Goal: Task Accomplishment & Management: Complete application form

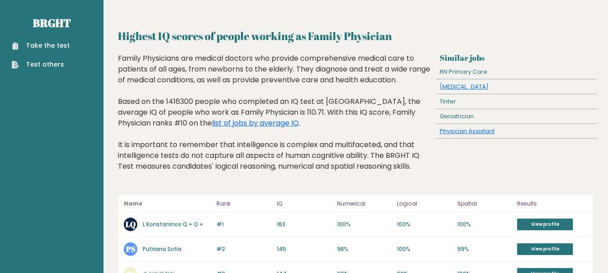
click at [48, 46] on link "Take the test" at bounding box center [41, 45] width 58 height 9
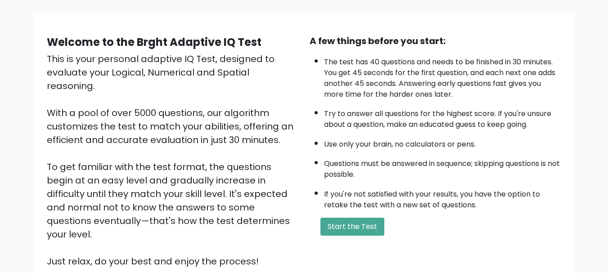
scroll to position [139, 0]
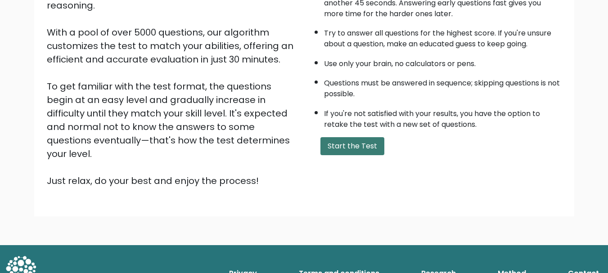
click at [354, 144] on button "Start the Test" at bounding box center [353, 146] width 64 height 18
click at [348, 145] on button "Start the Test" at bounding box center [353, 146] width 64 height 18
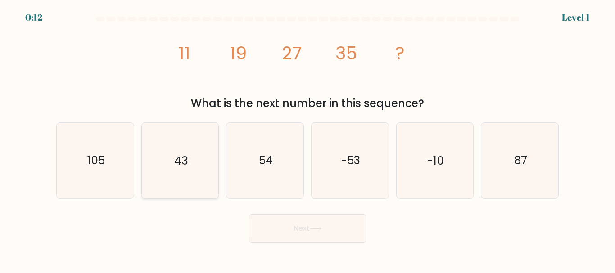
click at [184, 154] on text "43" at bounding box center [181, 161] width 14 height 16
click at [308, 139] on input "b. 43" at bounding box center [308, 138] width 0 height 2
radio input "true"
click at [277, 216] on button "Next" at bounding box center [307, 228] width 117 height 29
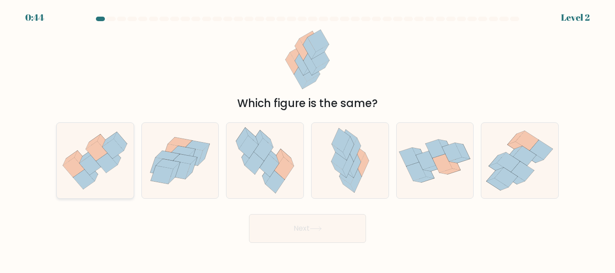
click at [82, 178] on icon at bounding box center [84, 180] width 22 height 20
click at [308, 139] on input "a." at bounding box center [308, 138] width 0 height 2
radio input "true"
click at [310, 233] on button "Next" at bounding box center [307, 228] width 117 height 29
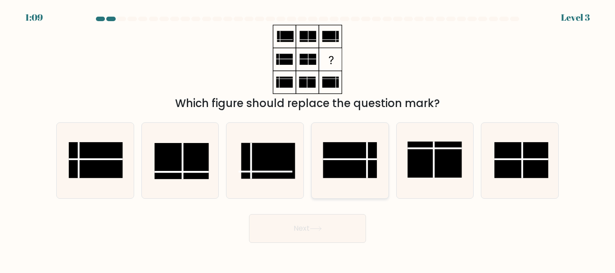
click at [349, 165] on rect at bounding box center [350, 161] width 54 height 36
click at [308, 139] on input "d." at bounding box center [308, 138] width 0 height 2
radio input "true"
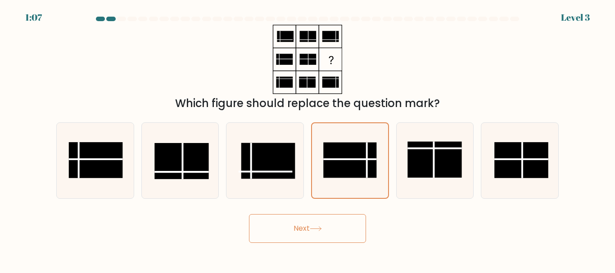
click at [327, 228] on button "Next" at bounding box center [307, 228] width 117 height 29
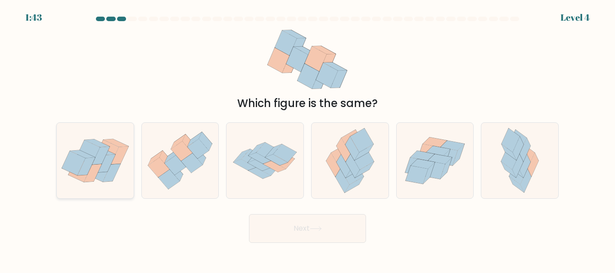
click at [71, 151] on icon at bounding box center [82, 154] width 25 height 8
click at [308, 139] on input "a." at bounding box center [308, 138] width 0 height 2
radio input "true"
click at [284, 220] on button "Next" at bounding box center [307, 228] width 117 height 29
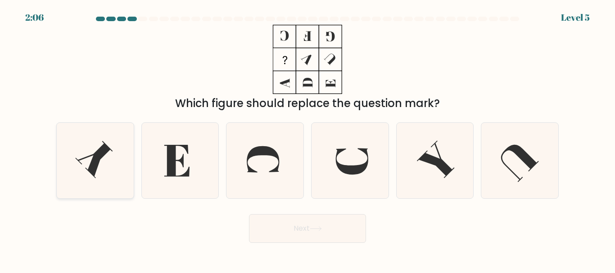
click at [112, 138] on icon at bounding box center [95, 160] width 75 height 75
click at [308, 138] on input "a." at bounding box center [308, 138] width 0 height 2
radio input "true"
click at [307, 221] on button "Next" at bounding box center [307, 228] width 117 height 29
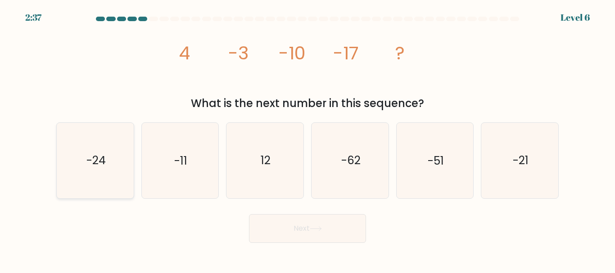
click at [104, 169] on icon "-24" at bounding box center [95, 160] width 75 height 75
click at [308, 139] on input "a. -24" at bounding box center [308, 138] width 0 height 2
radio input "true"
click at [331, 226] on button "Next" at bounding box center [307, 228] width 117 height 29
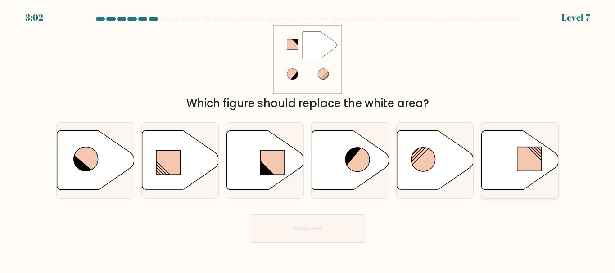
click at [504, 167] on icon at bounding box center [520, 160] width 77 height 59
click at [308, 139] on input "f." at bounding box center [308, 138] width 0 height 2
radio input "true"
click at [283, 231] on button "Next" at bounding box center [307, 228] width 117 height 29
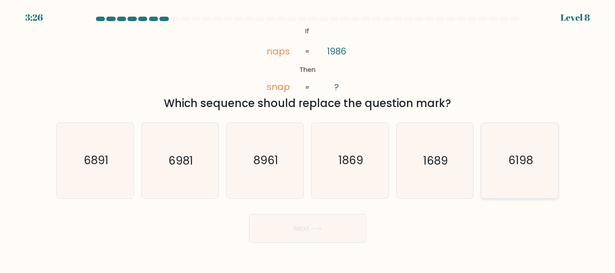
click at [504, 169] on icon "6198" at bounding box center [519, 160] width 75 height 75
click at [308, 139] on input "f. 6198" at bounding box center [308, 138] width 0 height 2
radio input "true"
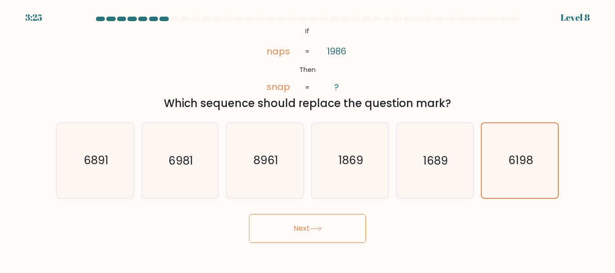
click at [286, 227] on button "Next" at bounding box center [307, 228] width 117 height 29
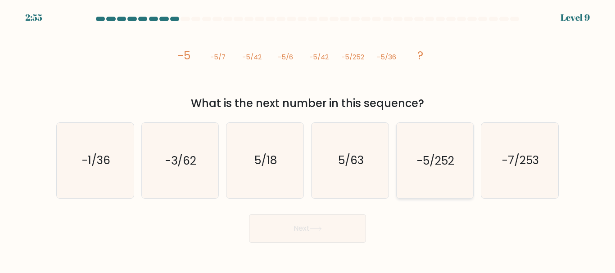
click at [440, 169] on icon "-5/252" at bounding box center [434, 160] width 75 height 75
click at [308, 139] on input "e. -5/252" at bounding box center [308, 138] width 0 height 2
radio input "true"
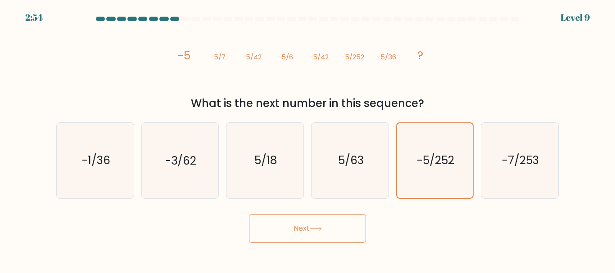
click at [342, 231] on button "Next" at bounding box center [307, 228] width 117 height 29
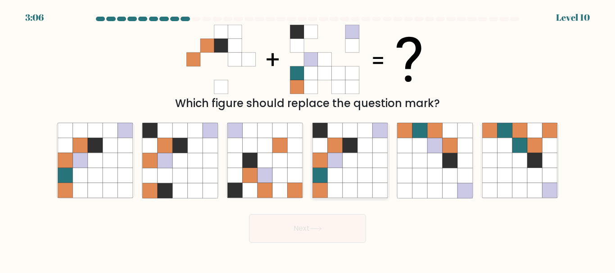
click at [354, 173] on icon at bounding box center [350, 175] width 15 height 15
click at [308, 139] on input "d." at bounding box center [308, 138] width 0 height 2
radio input "true"
click at [306, 231] on button "Next" at bounding box center [307, 228] width 117 height 29
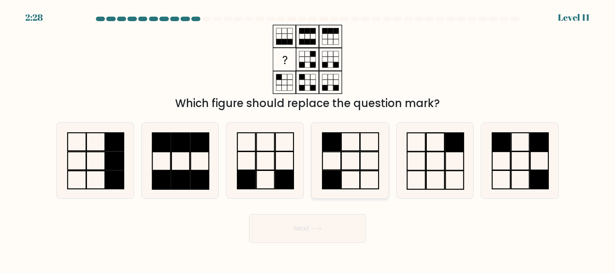
click at [340, 156] on icon at bounding box center [350, 160] width 75 height 75
click at [308, 139] on input "d." at bounding box center [308, 138] width 0 height 2
radio input "true"
click at [309, 230] on button "Next" at bounding box center [307, 228] width 117 height 29
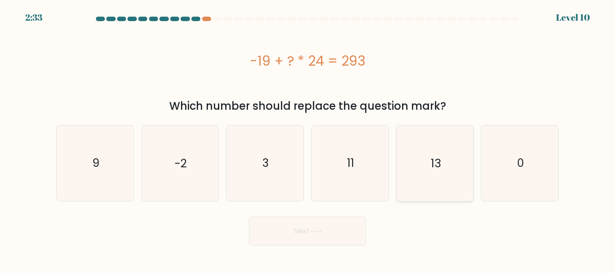
click at [407, 161] on icon "13" at bounding box center [434, 163] width 75 height 75
click at [308, 139] on input "e. 13" at bounding box center [308, 138] width 0 height 2
radio input "true"
click at [307, 224] on button "Next" at bounding box center [307, 231] width 117 height 29
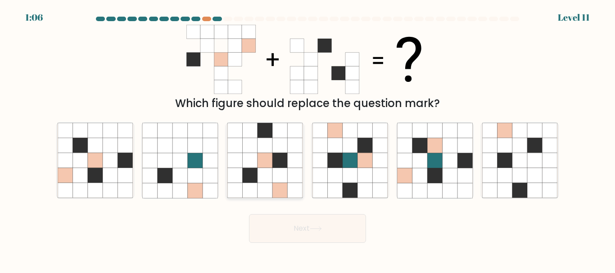
click at [279, 157] on icon at bounding box center [279, 160] width 15 height 15
click at [308, 139] on input "c." at bounding box center [308, 138] width 0 height 2
radio input "true"
click at [317, 229] on icon at bounding box center [315, 229] width 11 height 4
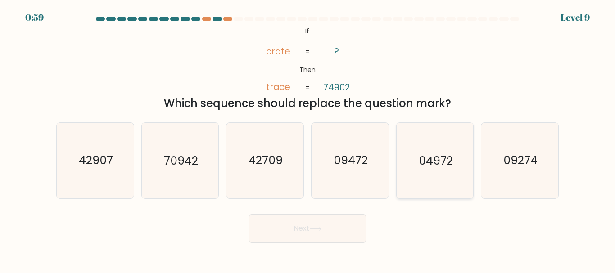
click at [428, 167] on text "04972" at bounding box center [436, 161] width 34 height 16
click at [308, 139] on input "e. 04972" at bounding box center [308, 138] width 0 height 2
radio input "true"
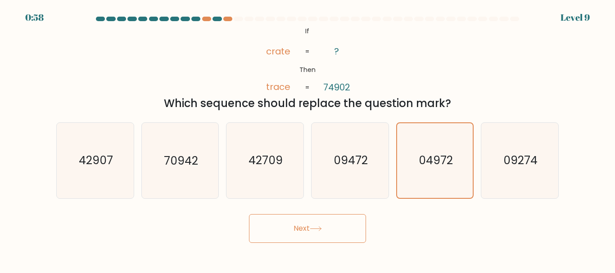
click at [322, 224] on button "Next" at bounding box center [307, 228] width 117 height 29
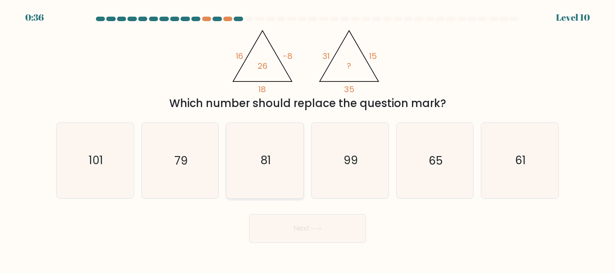
click at [253, 146] on icon "81" at bounding box center [264, 160] width 75 height 75
click at [308, 139] on input "c. 81" at bounding box center [308, 138] width 0 height 2
radio input "true"
click at [310, 222] on button "Next" at bounding box center [307, 228] width 117 height 29
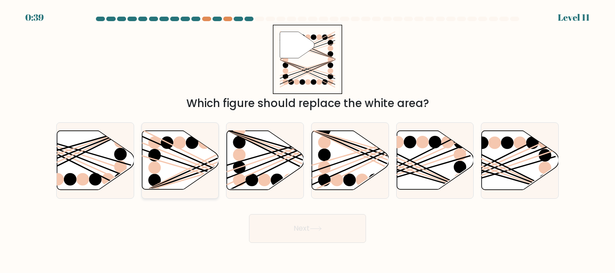
click at [172, 164] on icon at bounding box center [180, 160] width 77 height 59
click at [308, 139] on input "b." at bounding box center [308, 138] width 0 height 2
radio input "true"
click at [287, 225] on button "Next" at bounding box center [307, 228] width 117 height 29
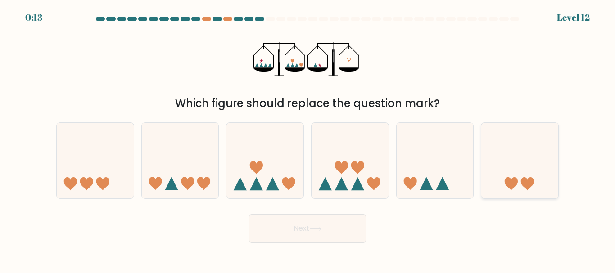
click at [517, 178] on icon at bounding box center [519, 161] width 77 height 64
click at [308, 139] on input "f." at bounding box center [308, 138] width 0 height 2
radio input "true"
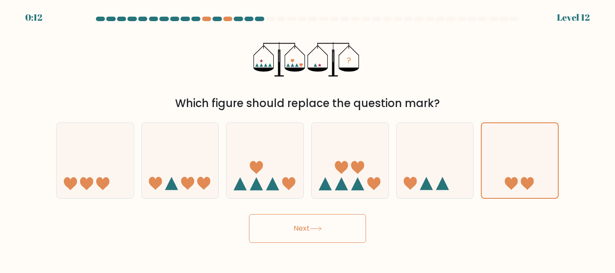
click at [351, 217] on button "Next" at bounding box center [307, 228] width 117 height 29
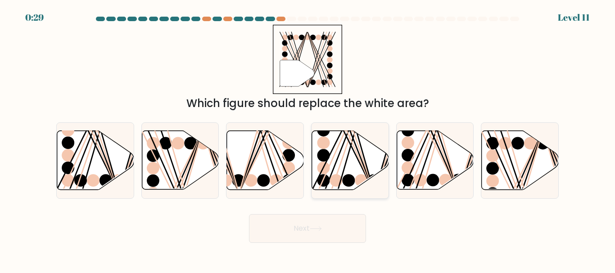
click at [335, 154] on line at bounding box center [345, 129] width 55 height 123
click at [308, 139] on input "d." at bounding box center [308, 138] width 0 height 2
radio input "true"
click at [321, 231] on icon at bounding box center [315, 229] width 11 height 4
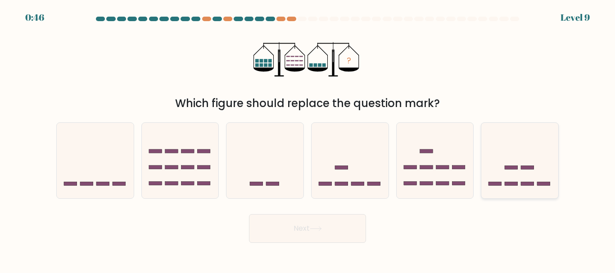
click at [511, 175] on icon at bounding box center [519, 161] width 77 height 64
click at [308, 139] on input "f." at bounding box center [308, 138] width 0 height 2
radio input "true"
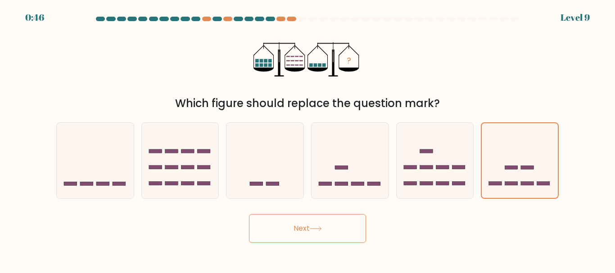
click at [314, 231] on button "Next" at bounding box center [307, 228] width 117 height 29
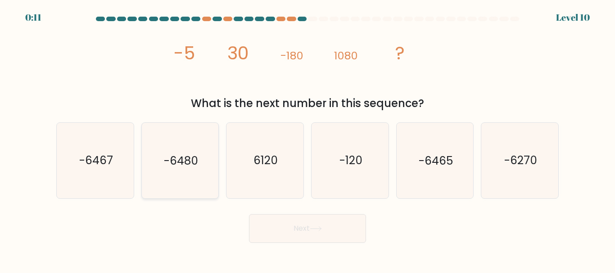
click at [196, 160] on text "-6480" at bounding box center [181, 161] width 34 height 16
click at [308, 139] on input "b. -6480" at bounding box center [308, 138] width 0 height 2
radio input "true"
click at [284, 226] on button "Next" at bounding box center [307, 228] width 117 height 29
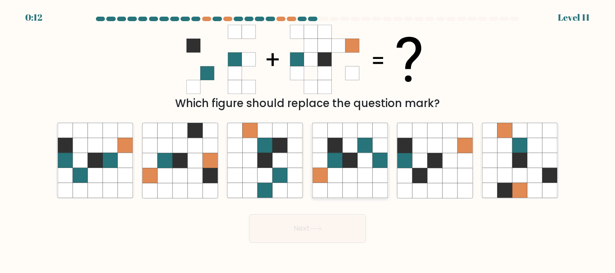
click at [364, 181] on icon at bounding box center [365, 175] width 15 height 15
click at [308, 139] on input "d." at bounding box center [308, 138] width 0 height 2
radio input "true"
click at [333, 227] on button "Next" at bounding box center [307, 228] width 117 height 29
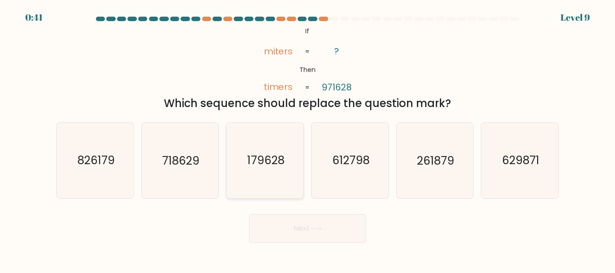
click at [280, 163] on text "179628" at bounding box center [265, 161] width 37 height 16
click at [308, 139] on input "c. 179628" at bounding box center [308, 138] width 0 height 2
radio input "true"
click at [286, 220] on button "Next" at bounding box center [307, 228] width 117 height 29
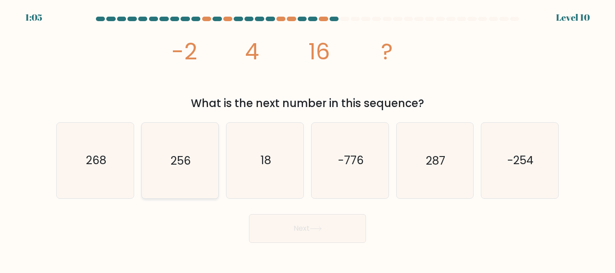
click at [195, 152] on icon "256" at bounding box center [179, 160] width 75 height 75
click at [308, 139] on input "b. 256" at bounding box center [308, 138] width 0 height 2
radio input "true"
click at [272, 231] on button "Next" at bounding box center [307, 228] width 117 height 29
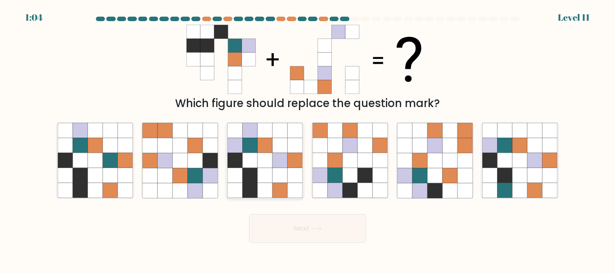
click at [257, 187] on icon at bounding box center [250, 190] width 15 height 15
click at [308, 139] on input "c." at bounding box center [308, 138] width 0 height 2
radio input "true"
click at [277, 231] on button "Next" at bounding box center [307, 228] width 117 height 29
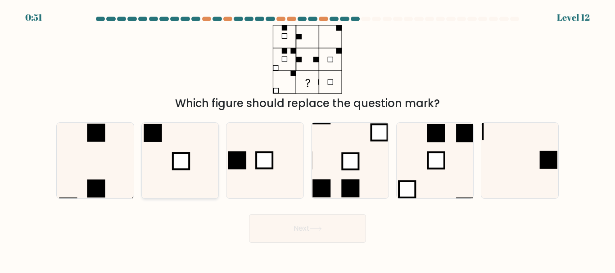
click at [174, 159] on rect at bounding box center [181, 161] width 16 height 16
click at [308, 139] on input "b." at bounding box center [308, 138] width 0 height 2
radio input "true"
click at [275, 217] on button "Next" at bounding box center [307, 228] width 117 height 29
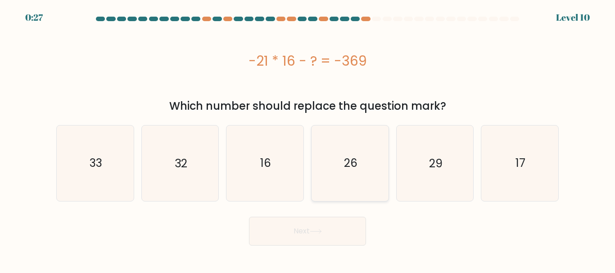
click at [342, 156] on icon "26" at bounding box center [350, 163] width 75 height 75
click at [308, 139] on input "d. 26" at bounding box center [308, 138] width 0 height 2
radio input "true"
click at [304, 224] on button "Next" at bounding box center [307, 231] width 117 height 29
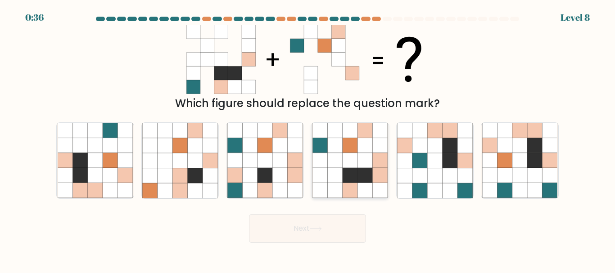
click at [336, 165] on icon at bounding box center [334, 160] width 15 height 15
click at [308, 139] on input "d." at bounding box center [308, 138] width 0 height 2
radio input "true"
click at [331, 228] on button "Next" at bounding box center [307, 228] width 117 height 29
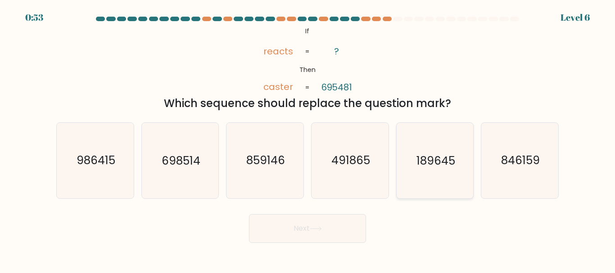
click at [425, 175] on icon "189645" at bounding box center [434, 160] width 75 height 75
click at [308, 139] on input "e. 189645" at bounding box center [308, 138] width 0 height 2
radio input "true"
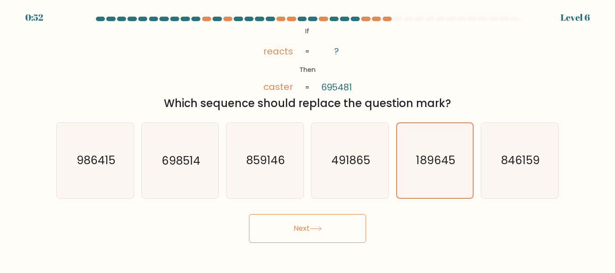
click at [312, 220] on button "Next" at bounding box center [307, 228] width 117 height 29
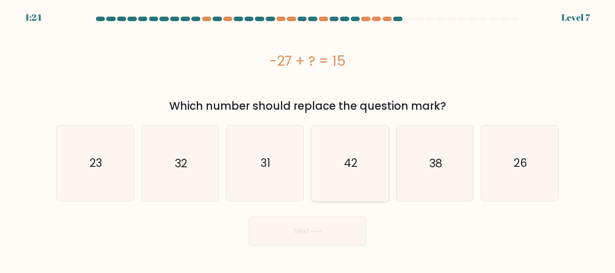
click at [360, 163] on icon "42" at bounding box center [350, 163] width 75 height 75
click at [308, 139] on input "d. 42" at bounding box center [308, 138] width 0 height 2
radio input "true"
click at [342, 227] on button "Next" at bounding box center [307, 231] width 117 height 29
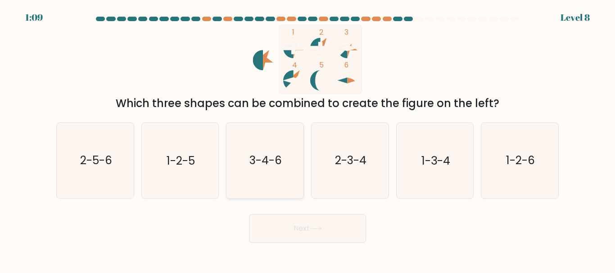
click at [276, 168] on text "3-4-6" at bounding box center [266, 161] width 32 height 16
click at [308, 139] on input "c. 3-4-6" at bounding box center [308, 138] width 0 height 2
radio input "true"
click at [320, 218] on button "Next" at bounding box center [307, 228] width 117 height 29
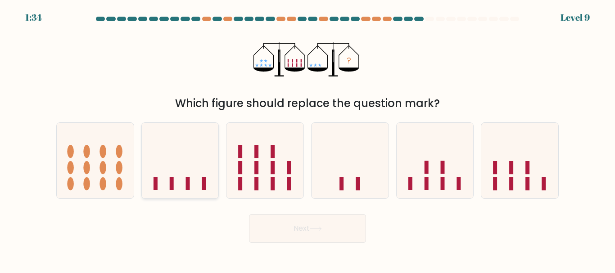
click at [200, 167] on icon at bounding box center [180, 161] width 77 height 64
click at [308, 139] on input "b." at bounding box center [308, 138] width 0 height 2
radio input "true"
click at [268, 231] on button "Next" at bounding box center [307, 228] width 117 height 29
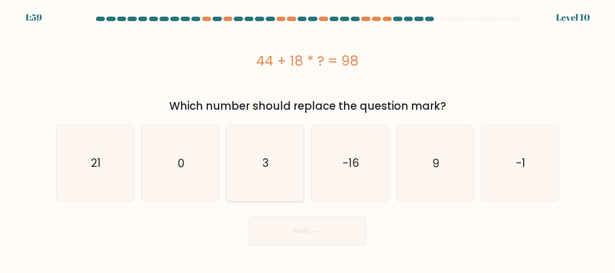
click at [258, 165] on icon "3" at bounding box center [264, 163] width 75 height 75
click at [308, 139] on input "c. 3" at bounding box center [308, 138] width 0 height 2
radio input "true"
click at [280, 226] on button "Next" at bounding box center [307, 231] width 117 height 29
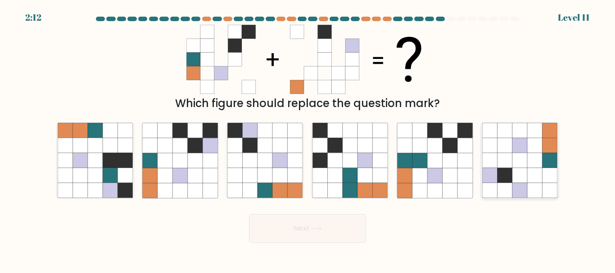
click at [525, 180] on icon at bounding box center [520, 175] width 15 height 15
click at [308, 139] on input "f." at bounding box center [308, 138] width 0 height 2
radio input "true"
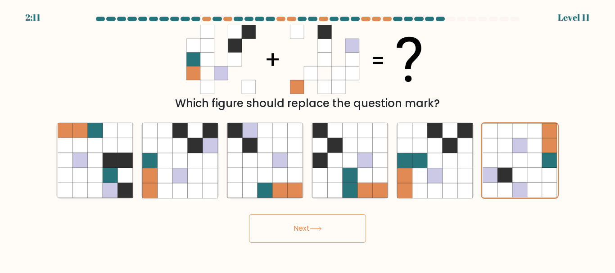
click at [336, 223] on button "Next" at bounding box center [307, 228] width 117 height 29
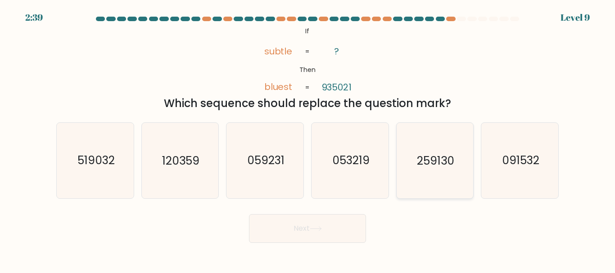
click at [433, 153] on icon "259130" at bounding box center [434, 160] width 75 height 75
click at [308, 139] on input "e. 259130" at bounding box center [308, 138] width 0 height 2
radio input "true"
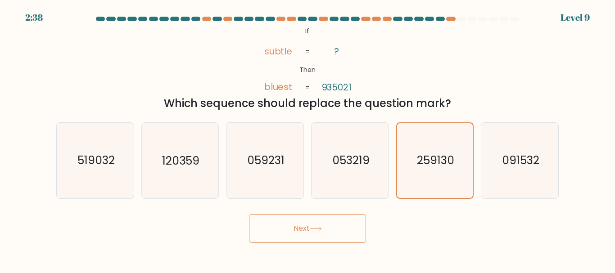
click at [322, 217] on button "Next" at bounding box center [307, 228] width 117 height 29
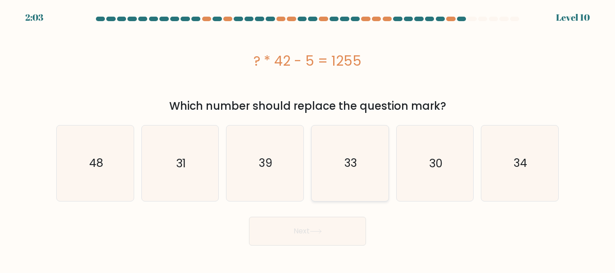
click at [361, 158] on icon "33" at bounding box center [350, 163] width 75 height 75
click at [308, 139] on input "d. 33" at bounding box center [308, 138] width 0 height 2
radio input "true"
click at [309, 235] on button "Next" at bounding box center [307, 231] width 117 height 29
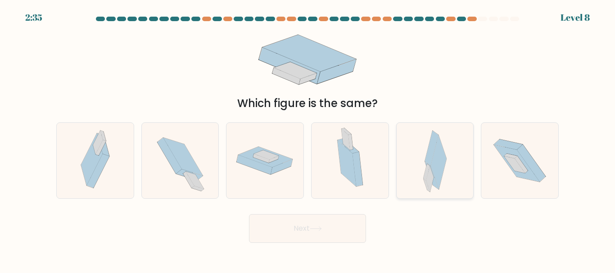
click at [454, 167] on div at bounding box center [435, 161] width 78 height 76
click at [308, 139] on input "e." at bounding box center [308, 138] width 0 height 2
radio input "true"
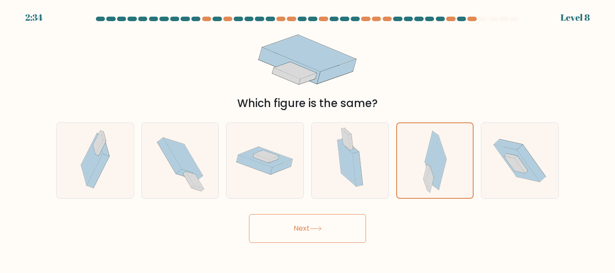
click at [330, 223] on button "Next" at bounding box center [307, 228] width 117 height 29
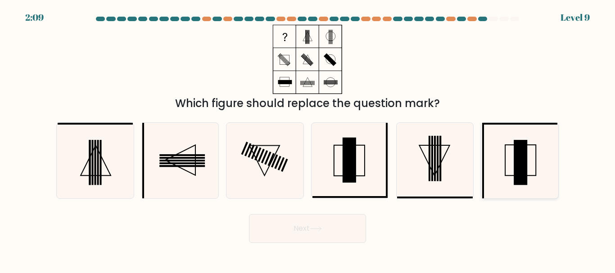
click at [513, 182] on icon at bounding box center [519, 160] width 75 height 75
click at [308, 139] on input "f." at bounding box center [308, 138] width 0 height 2
radio input "true"
click at [328, 223] on button "Next" at bounding box center [307, 228] width 117 height 29
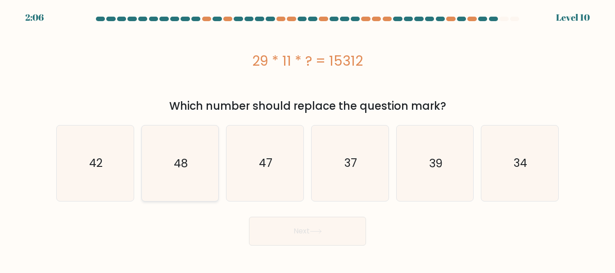
click at [181, 163] on text "48" at bounding box center [181, 163] width 14 height 16
click at [308, 139] on input "b. 48" at bounding box center [308, 138] width 0 height 2
radio input "true"
click at [283, 225] on button "Next" at bounding box center [307, 231] width 117 height 29
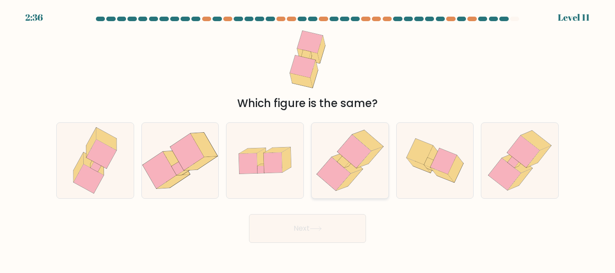
click at [336, 172] on icon at bounding box center [334, 174] width 34 height 33
click at [308, 139] on input "d." at bounding box center [308, 138] width 0 height 2
radio input "true"
click at [329, 232] on button "Next" at bounding box center [307, 228] width 117 height 29
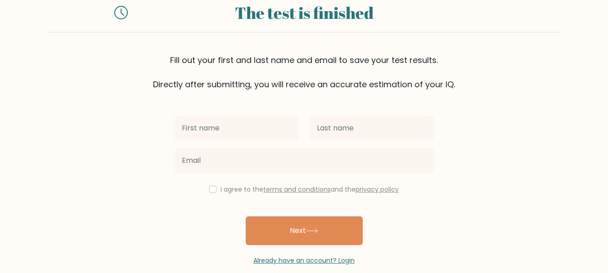
scroll to position [43, 0]
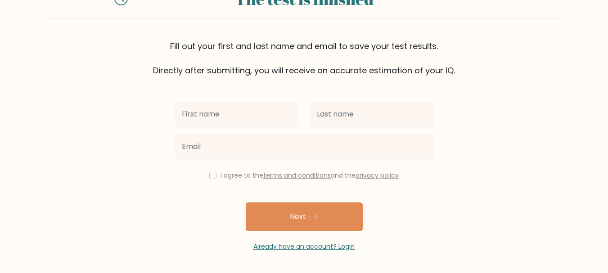
click at [216, 117] on input "text" at bounding box center [237, 114] width 124 height 25
type input "Agnieszka"
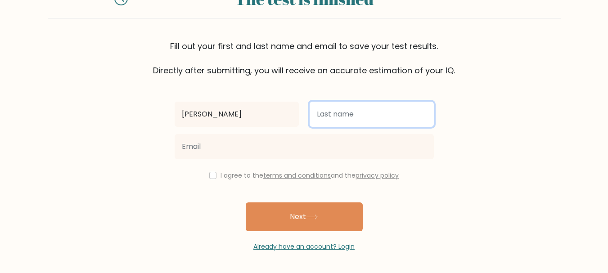
click at [333, 113] on input "text" at bounding box center [372, 114] width 124 height 25
type input "Kania"
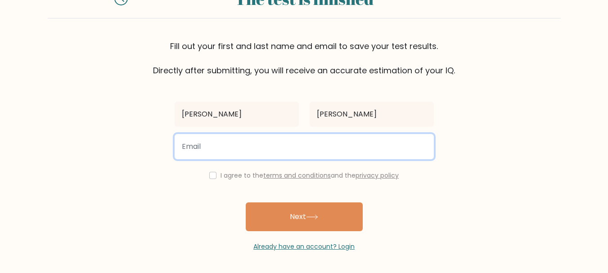
click at [270, 151] on input "email" at bounding box center [304, 146] width 259 height 25
type input "agnieszka@kania.ws"
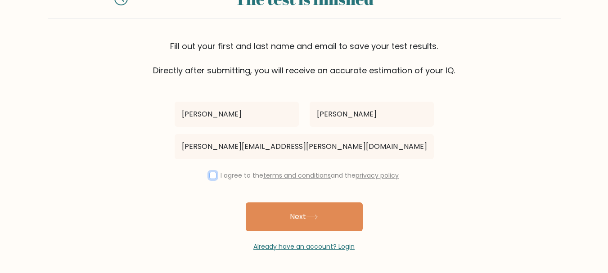
click at [209, 176] on input "checkbox" at bounding box center [212, 175] width 7 height 7
checkbox input "true"
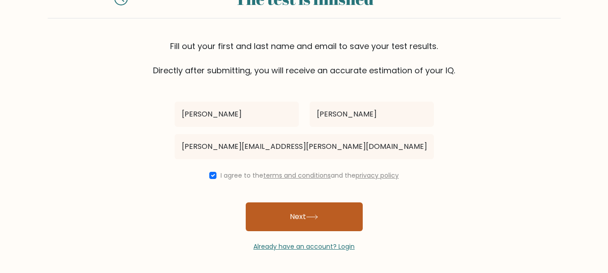
click at [287, 212] on button "Next" at bounding box center [304, 217] width 117 height 29
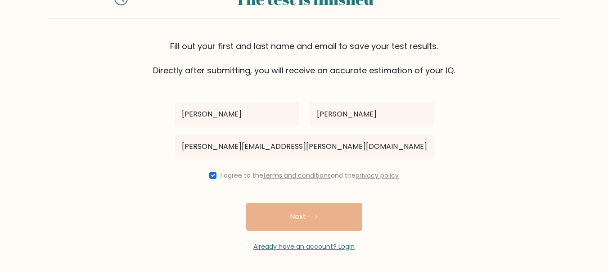
click at [300, 217] on div "Agnieszka Kania agnieszka@kania.ws I agree to the terms and conditions and the …" at bounding box center [304, 164] width 270 height 175
click at [302, 218] on div "Agnieszka Kania agnieszka@kania.ws I agree to the terms and conditions and the …" at bounding box center [304, 164] width 270 height 175
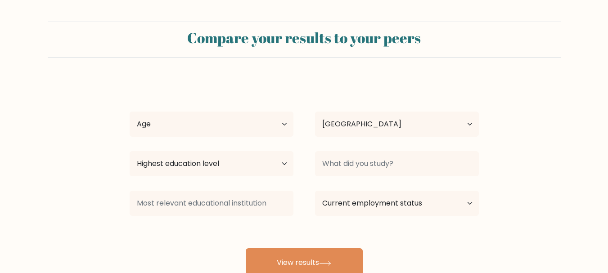
select select "US"
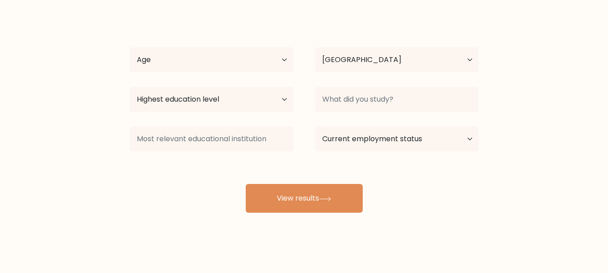
scroll to position [68, 0]
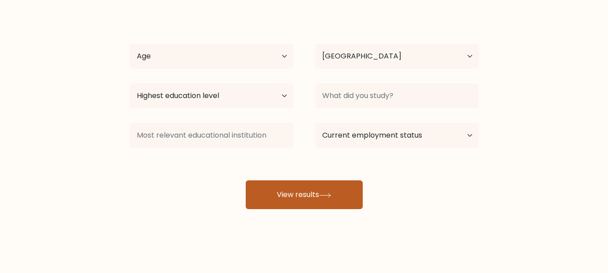
click at [315, 188] on button "View results" at bounding box center [304, 195] width 117 height 29
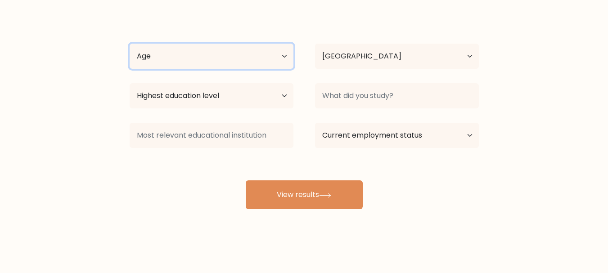
click at [285, 57] on select "Age Under [DEMOGRAPHIC_DATA] [DEMOGRAPHIC_DATA] [DEMOGRAPHIC_DATA] [DEMOGRAPHIC…" at bounding box center [212, 56] width 164 height 25
select select "45_54"
click at [130, 44] on select "Age Under [DEMOGRAPHIC_DATA] [DEMOGRAPHIC_DATA] [DEMOGRAPHIC_DATA] [DEMOGRAPHIC…" at bounding box center [212, 56] width 164 height 25
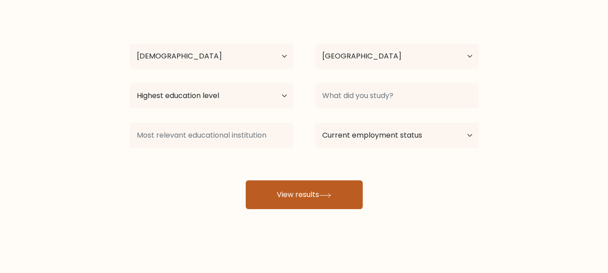
click at [314, 195] on button "View results" at bounding box center [304, 195] width 117 height 29
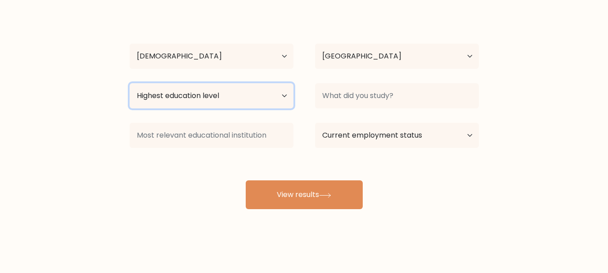
click at [284, 96] on select "Highest education level No schooling Primary Lower Secondary Upper Secondary Oc…" at bounding box center [212, 95] width 164 height 25
select select "doctoral_degree"
click at [130, 83] on select "Highest education level No schooling Primary Lower Secondary Upper Secondary Oc…" at bounding box center [212, 95] width 164 height 25
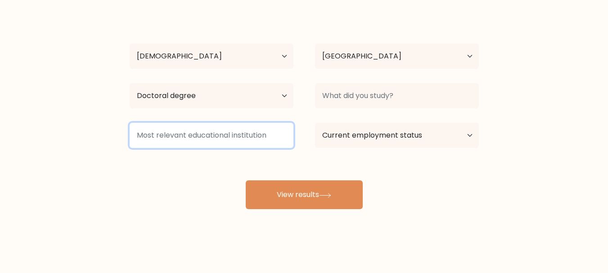
click at [281, 138] on input at bounding box center [212, 135] width 164 height 25
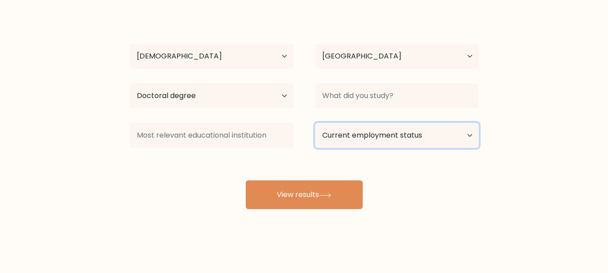
click at [468, 135] on select "Current employment status Employed Student Retired Other / prefer not to answer" at bounding box center [397, 135] width 164 height 25
select select "employed"
click at [315, 123] on select "Current employment status Employed Student Retired Other / prefer not to answer" at bounding box center [397, 135] width 164 height 25
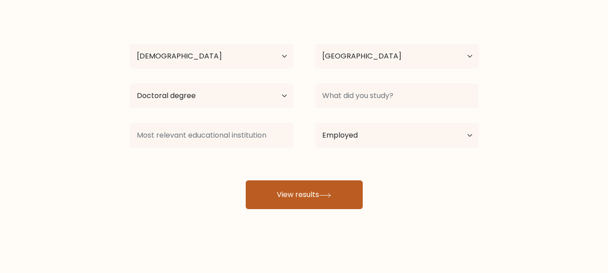
click at [320, 194] on button "View results" at bounding box center [304, 195] width 117 height 29
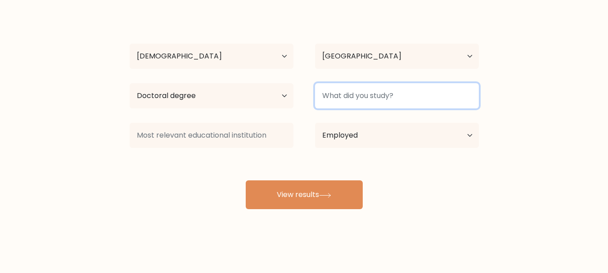
click at [455, 99] on input at bounding box center [397, 95] width 164 height 25
drag, startPoint x: 322, startPoint y: 96, endPoint x: 341, endPoint y: 98, distance: 19.5
click at [322, 96] on input at bounding box center [397, 95] width 164 height 25
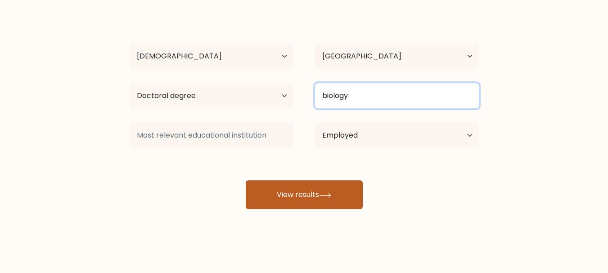
type input "biology"
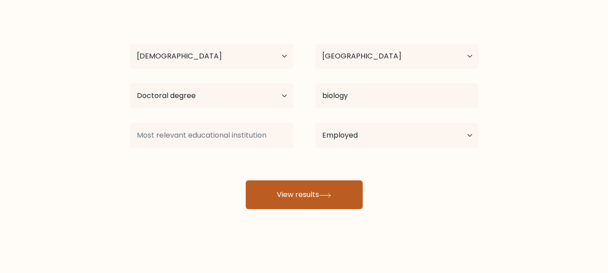
click at [309, 190] on button "View results" at bounding box center [304, 195] width 117 height 29
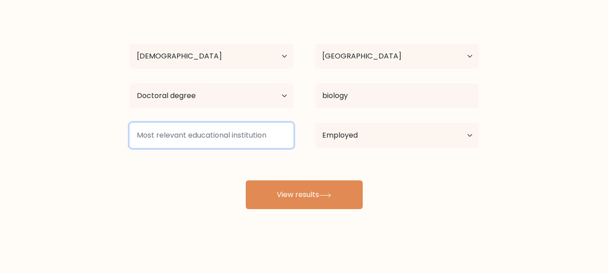
click at [189, 136] on input at bounding box center [212, 135] width 164 height 25
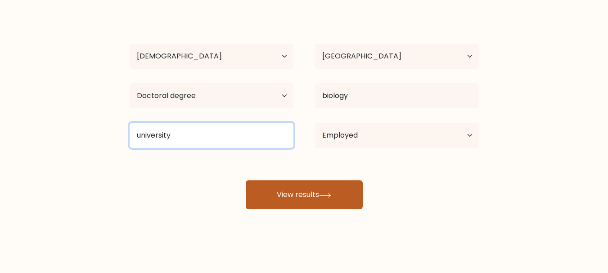
type input "university"
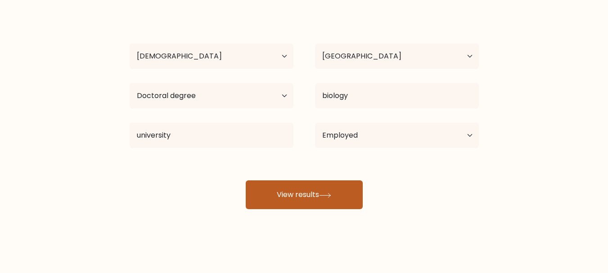
click at [317, 191] on button "View results" at bounding box center [304, 195] width 117 height 29
